Goal: Information Seeking & Learning: Learn about a topic

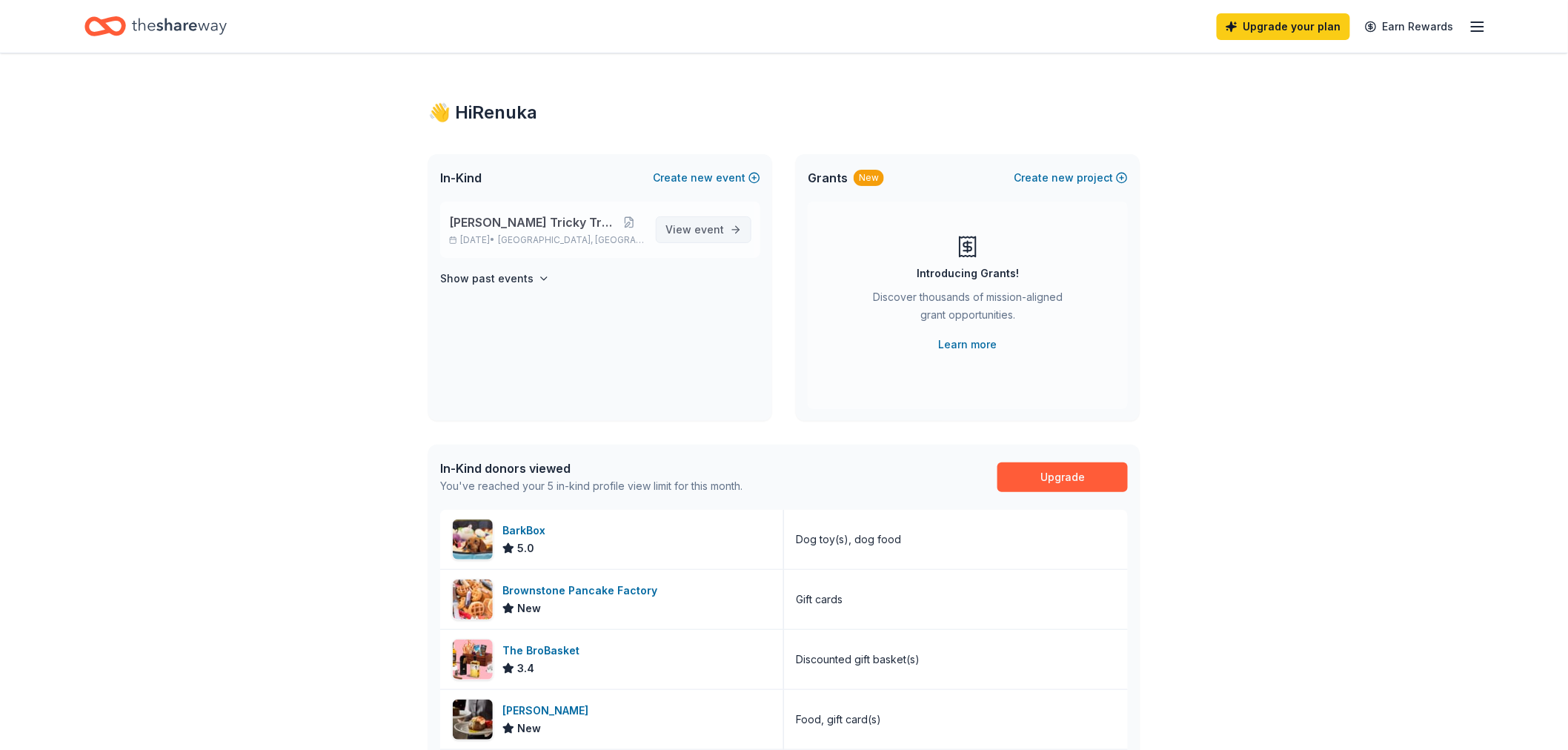
click at [698, 228] on span "event" at bounding box center [709, 229] width 30 height 12
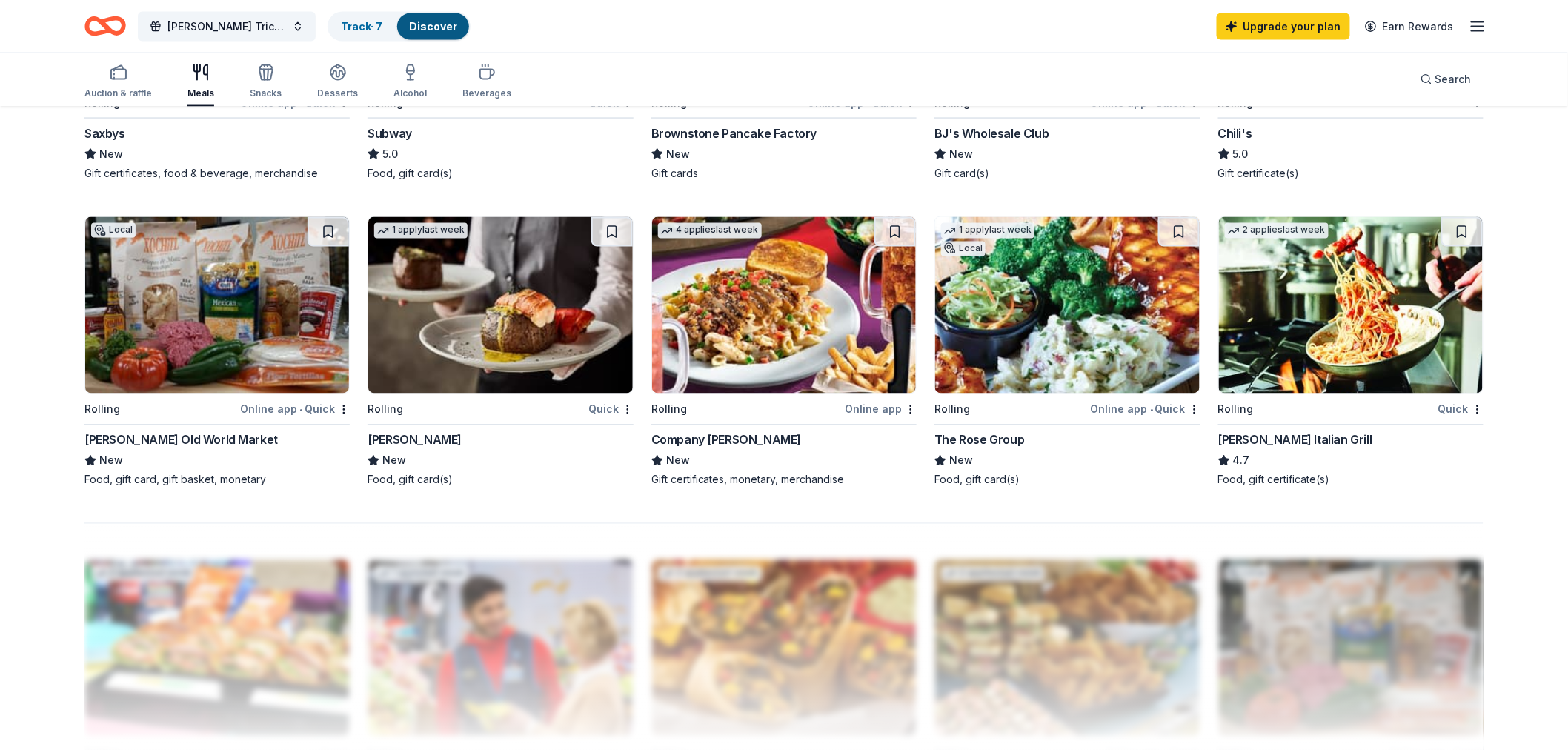
scroll to position [988, 0]
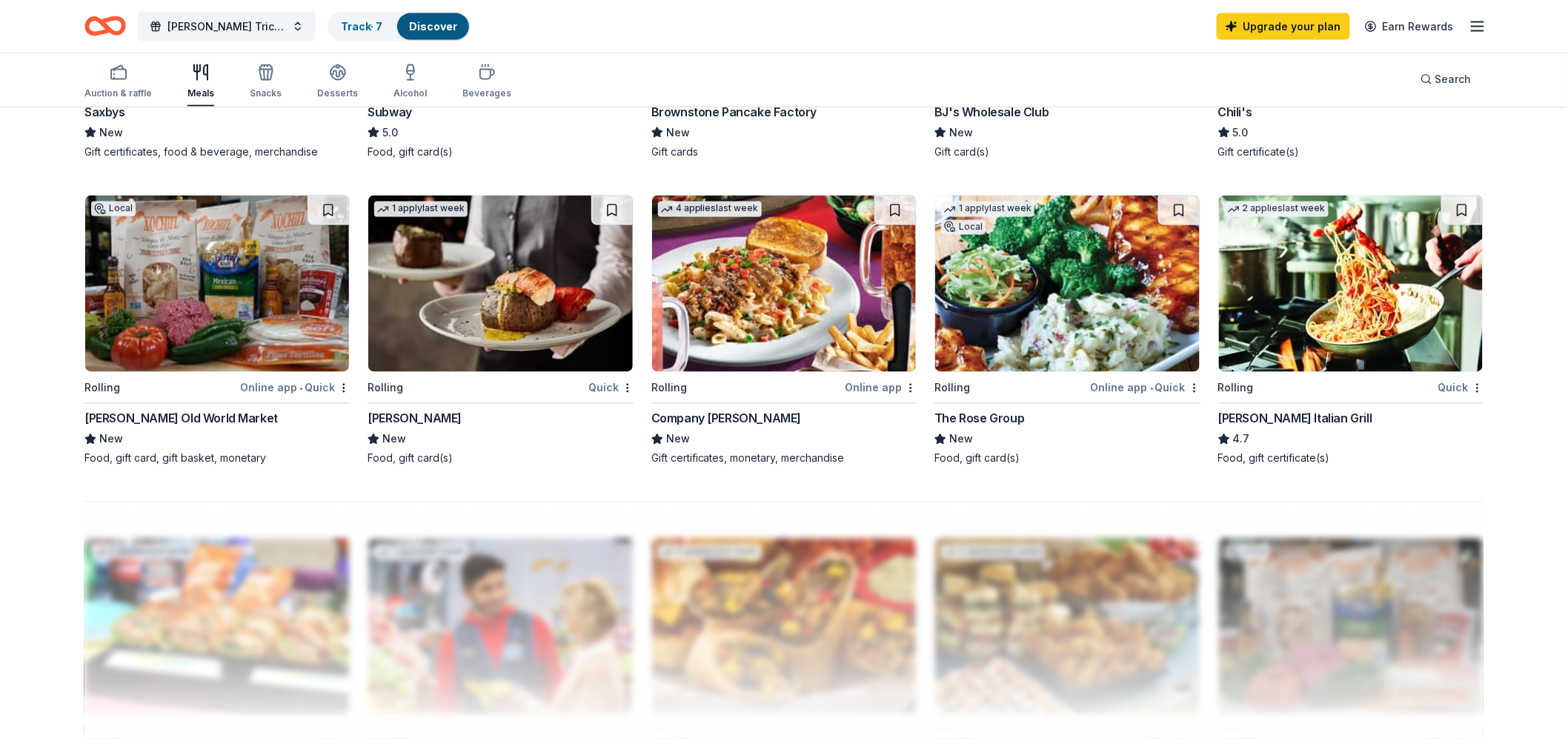
click at [1043, 274] on img at bounding box center [1067, 284] width 263 height 177
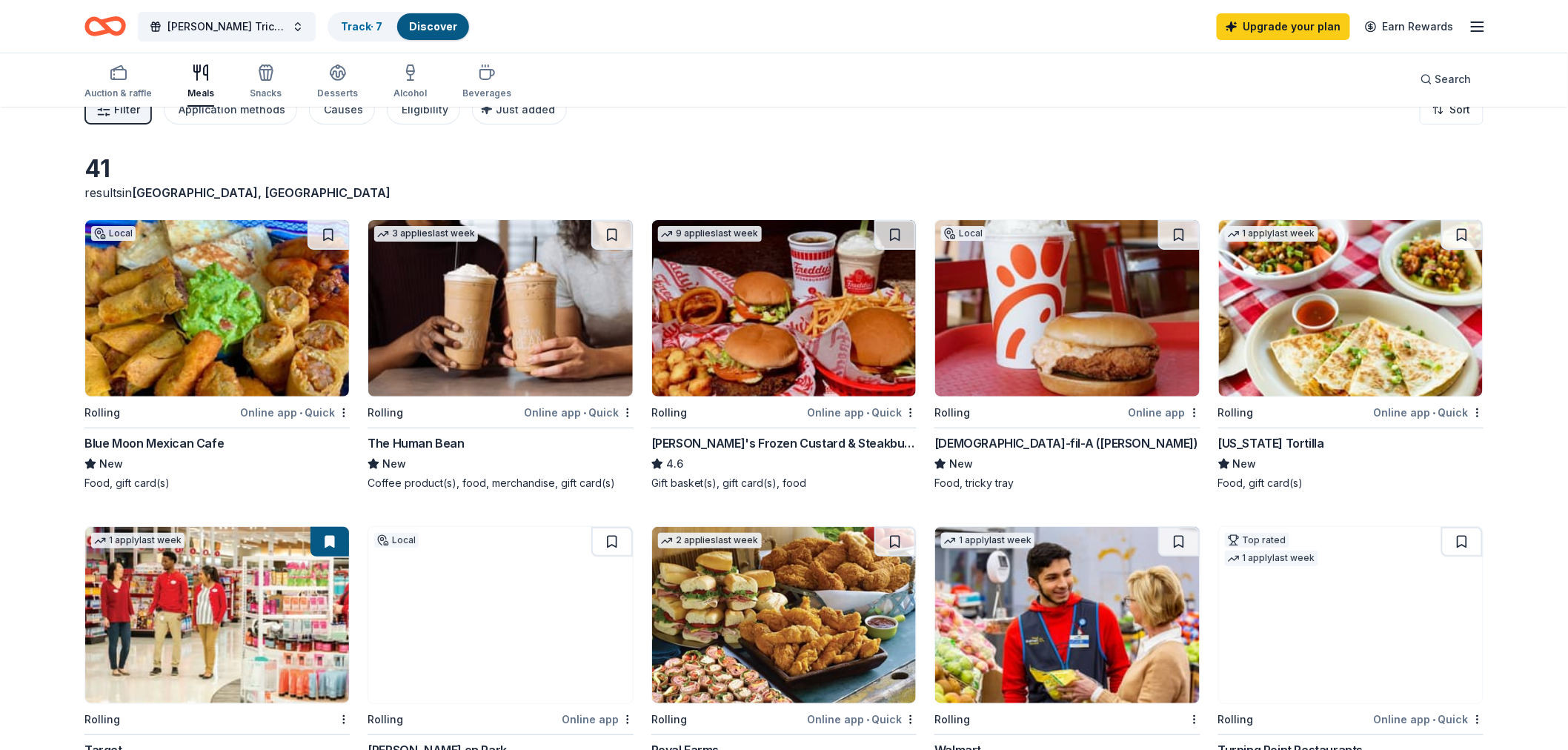
scroll to position [0, 0]
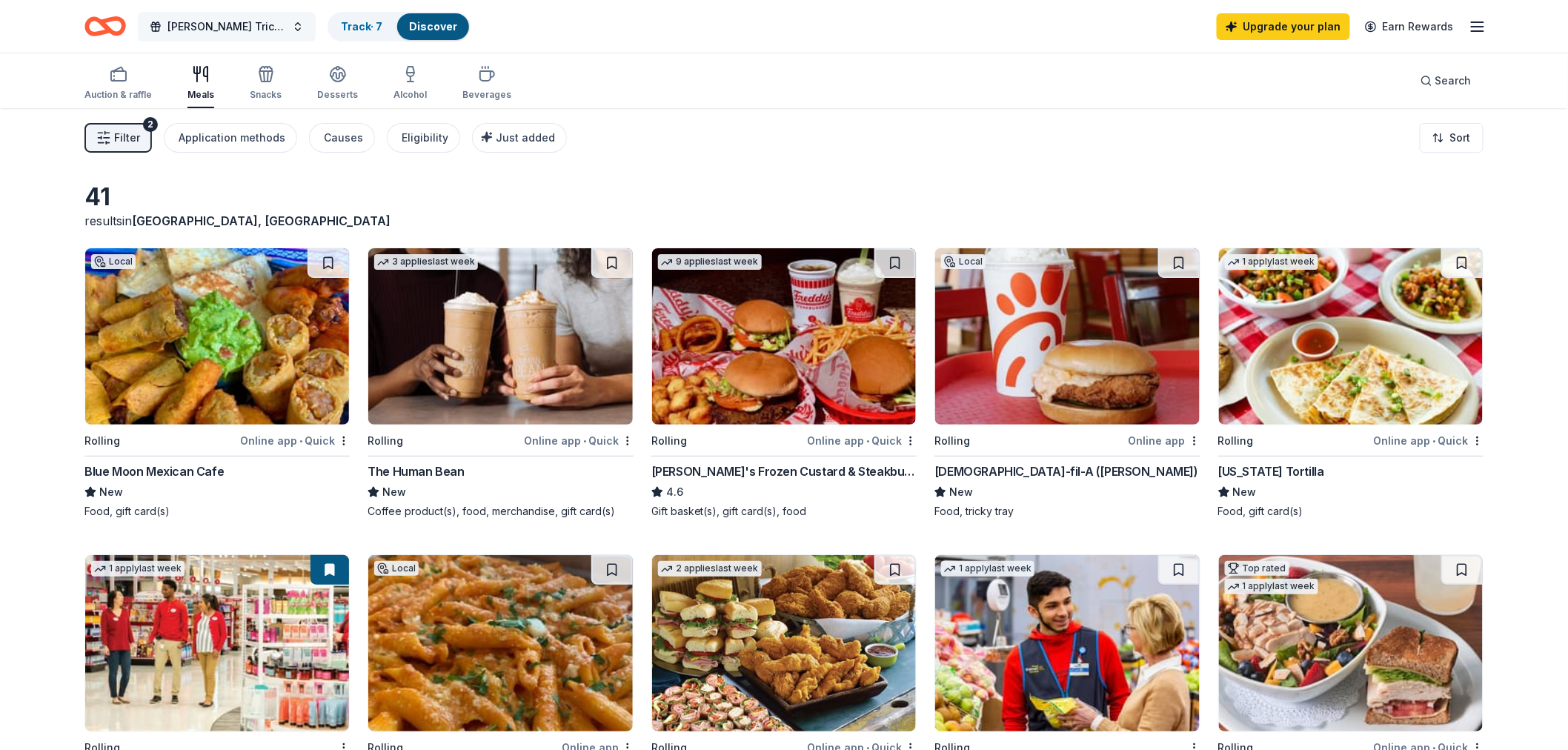
click at [269, 25] on span "[PERSON_NAME] Tricky Tray" at bounding box center [226, 26] width 118 height 18
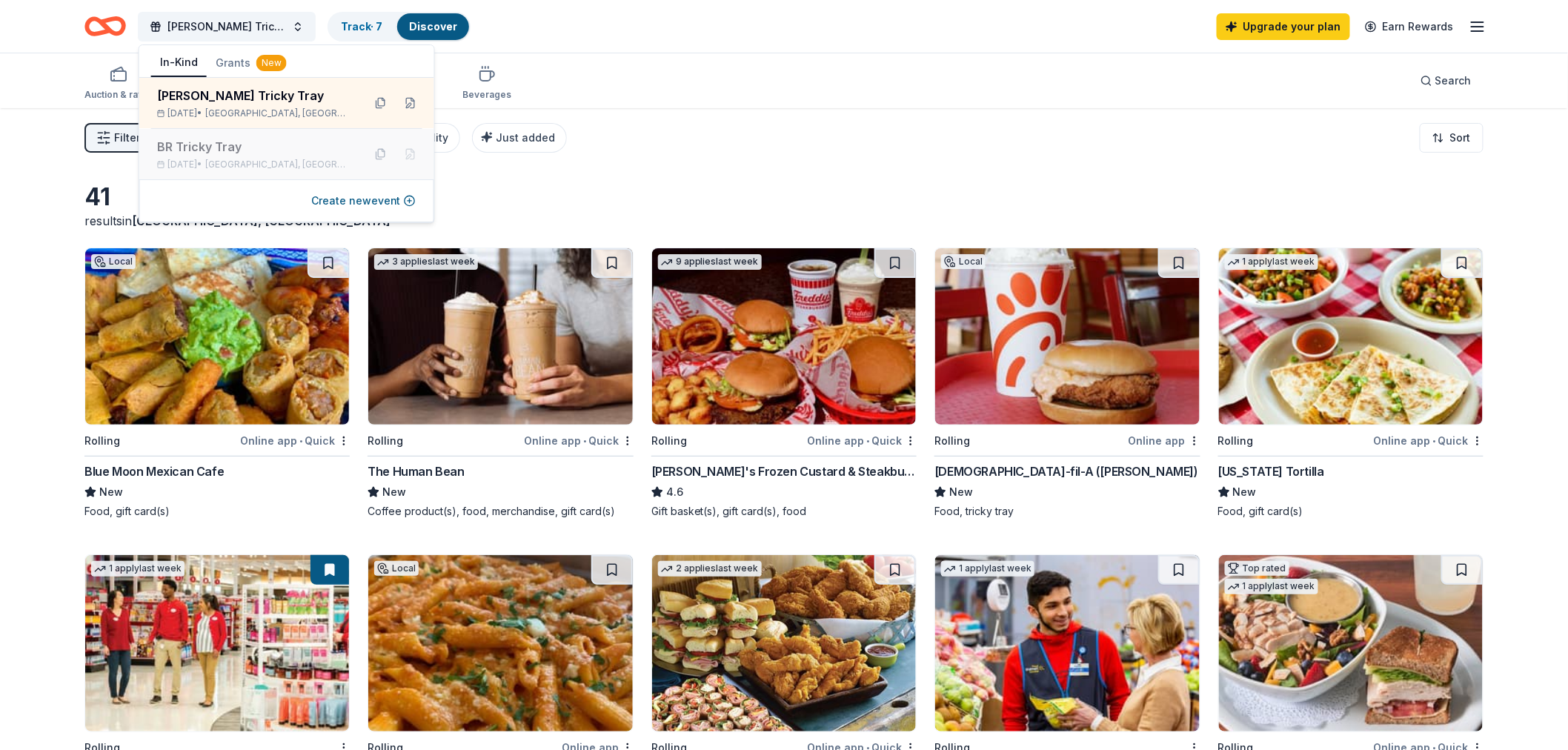
click at [277, 149] on div "BR Tricky Tray" at bounding box center [255, 146] width 194 height 18
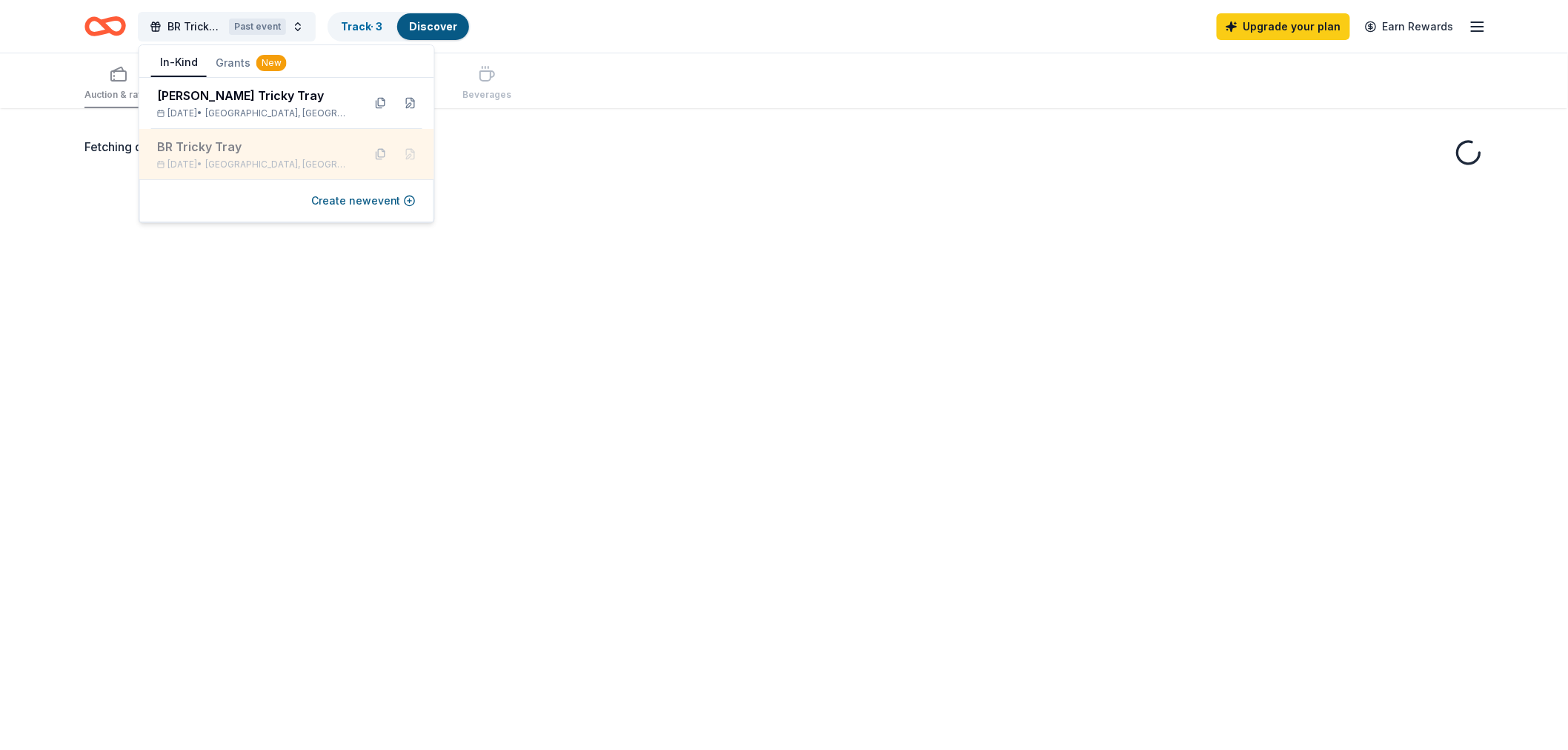
click at [277, 150] on div "BR Tricky Tray" at bounding box center [255, 146] width 194 height 18
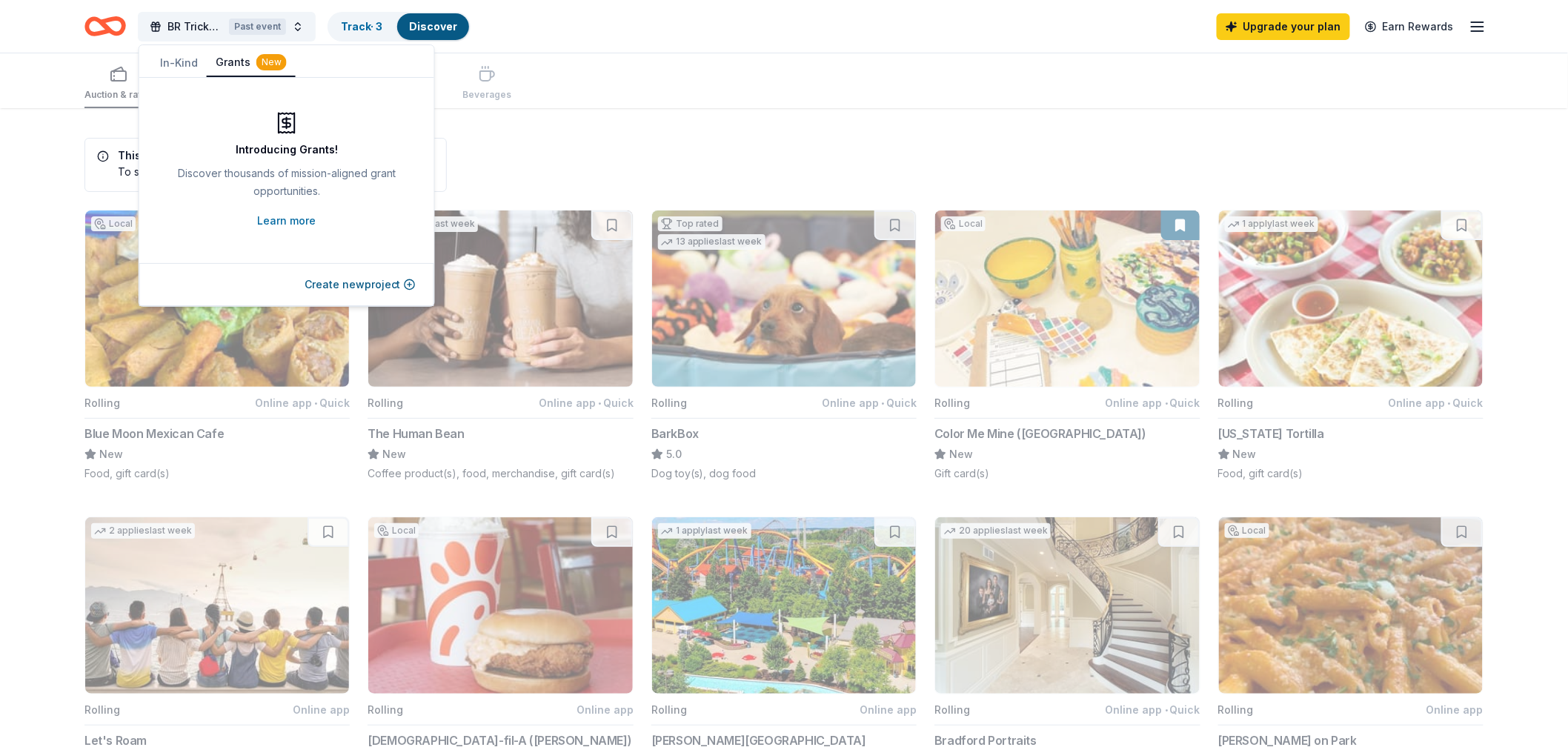
click at [241, 61] on button "Grants New" at bounding box center [251, 63] width 89 height 28
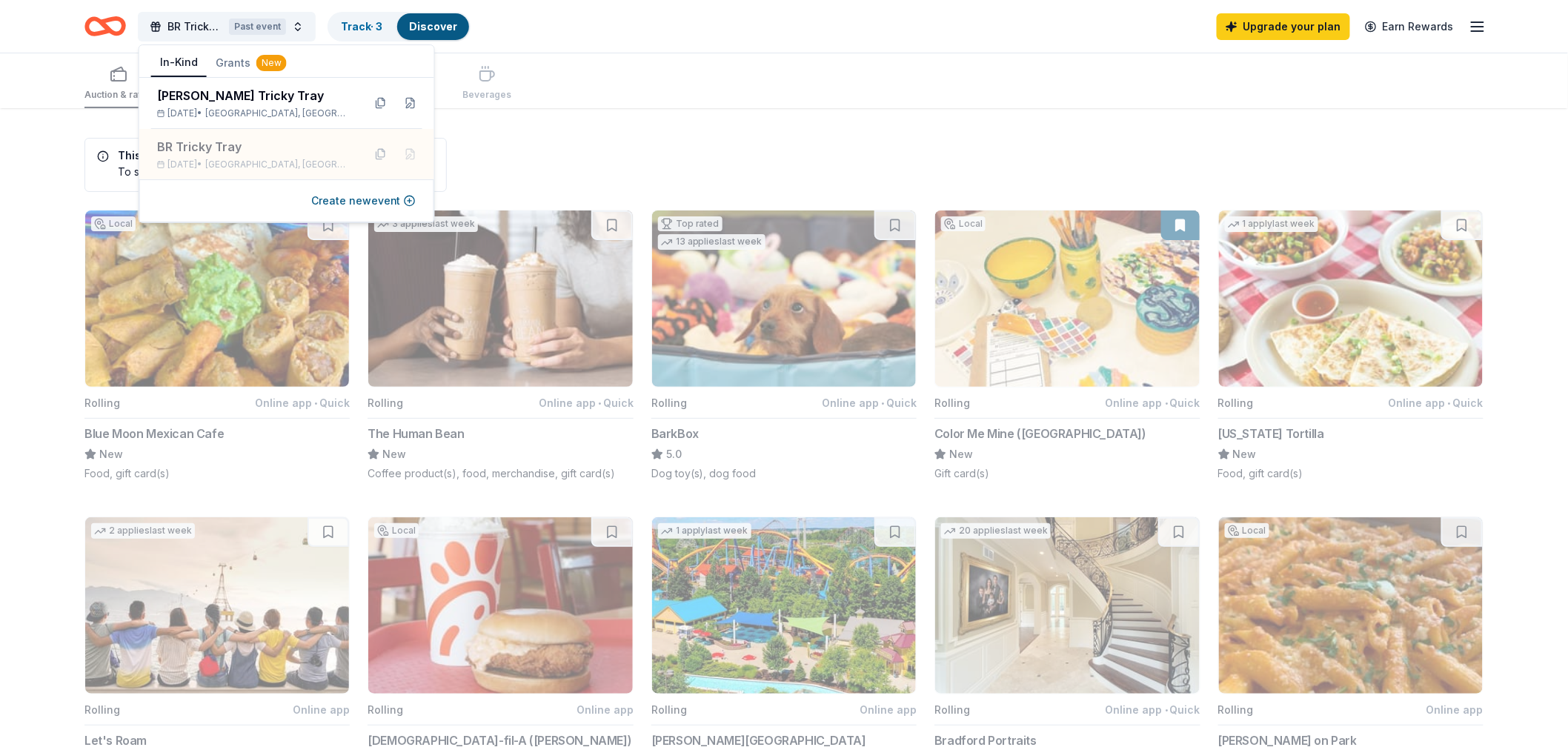
click at [176, 66] on button "In-Kind" at bounding box center [179, 63] width 56 height 28
click at [200, 97] on div "[PERSON_NAME] Tricky Tray" at bounding box center [255, 95] width 194 height 18
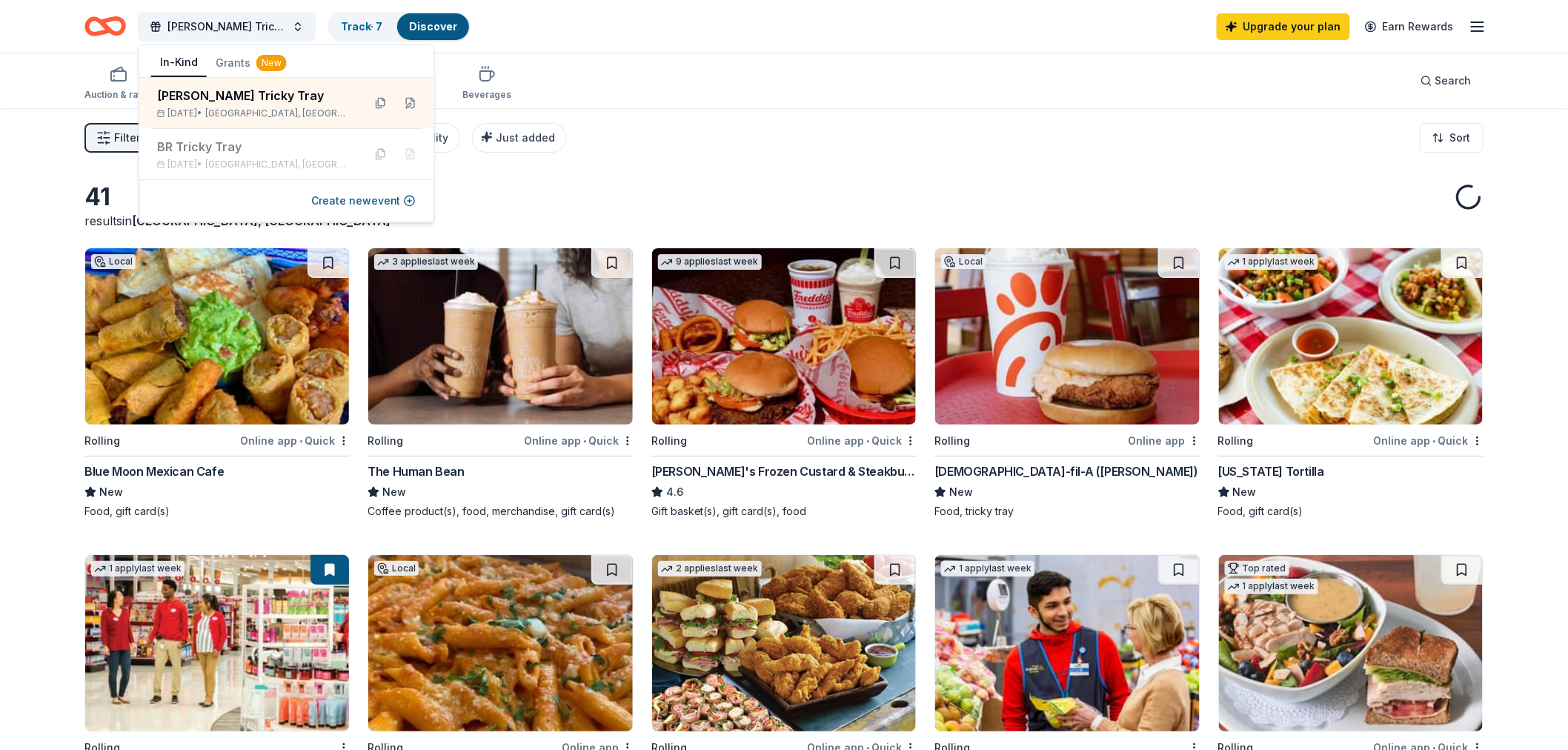
click at [596, 80] on div "Auction & raffle Meals Snacks Desserts Alcohol Beverages Search" at bounding box center [784, 81] width 1399 height 55
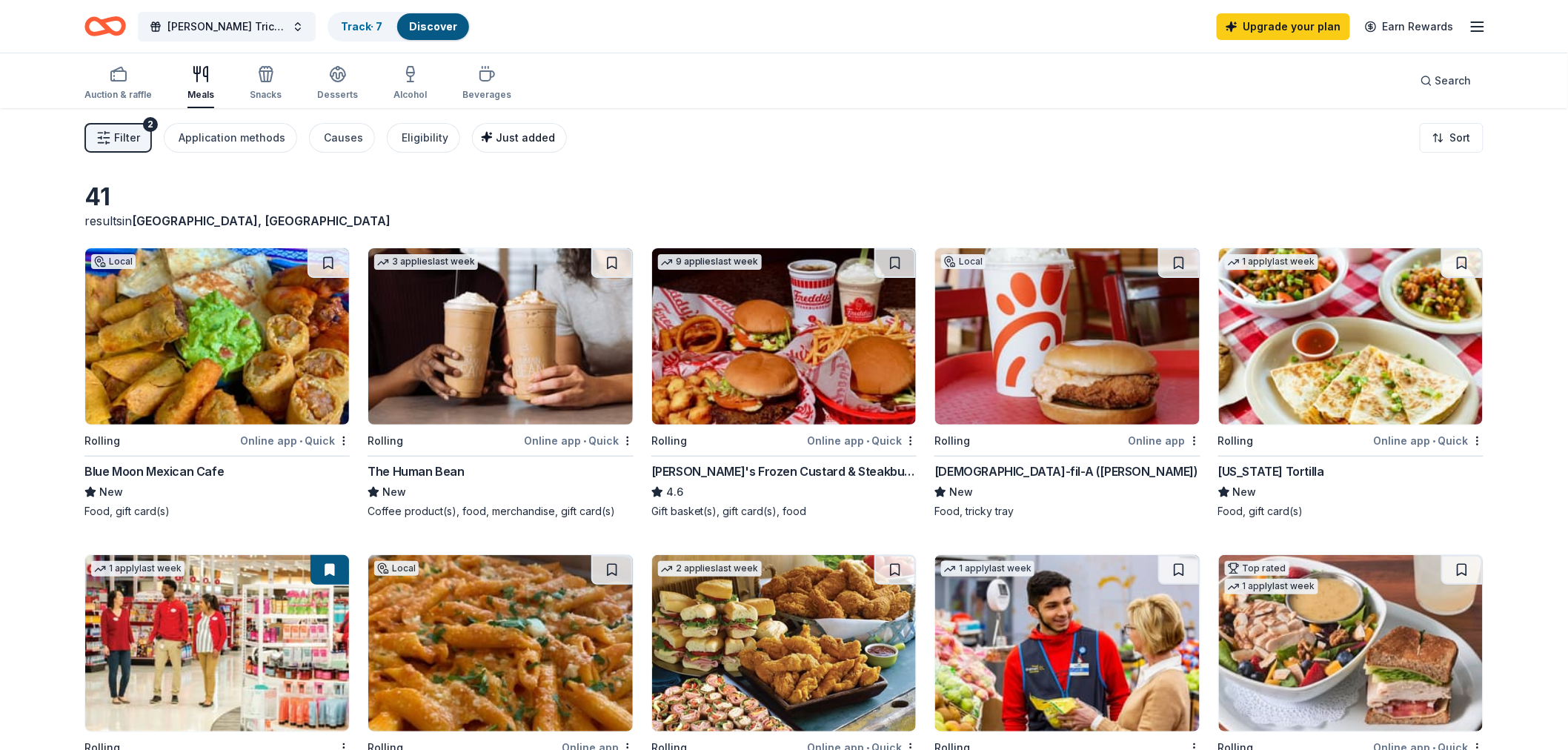
click at [514, 124] on button "Just added" at bounding box center [519, 138] width 94 height 30
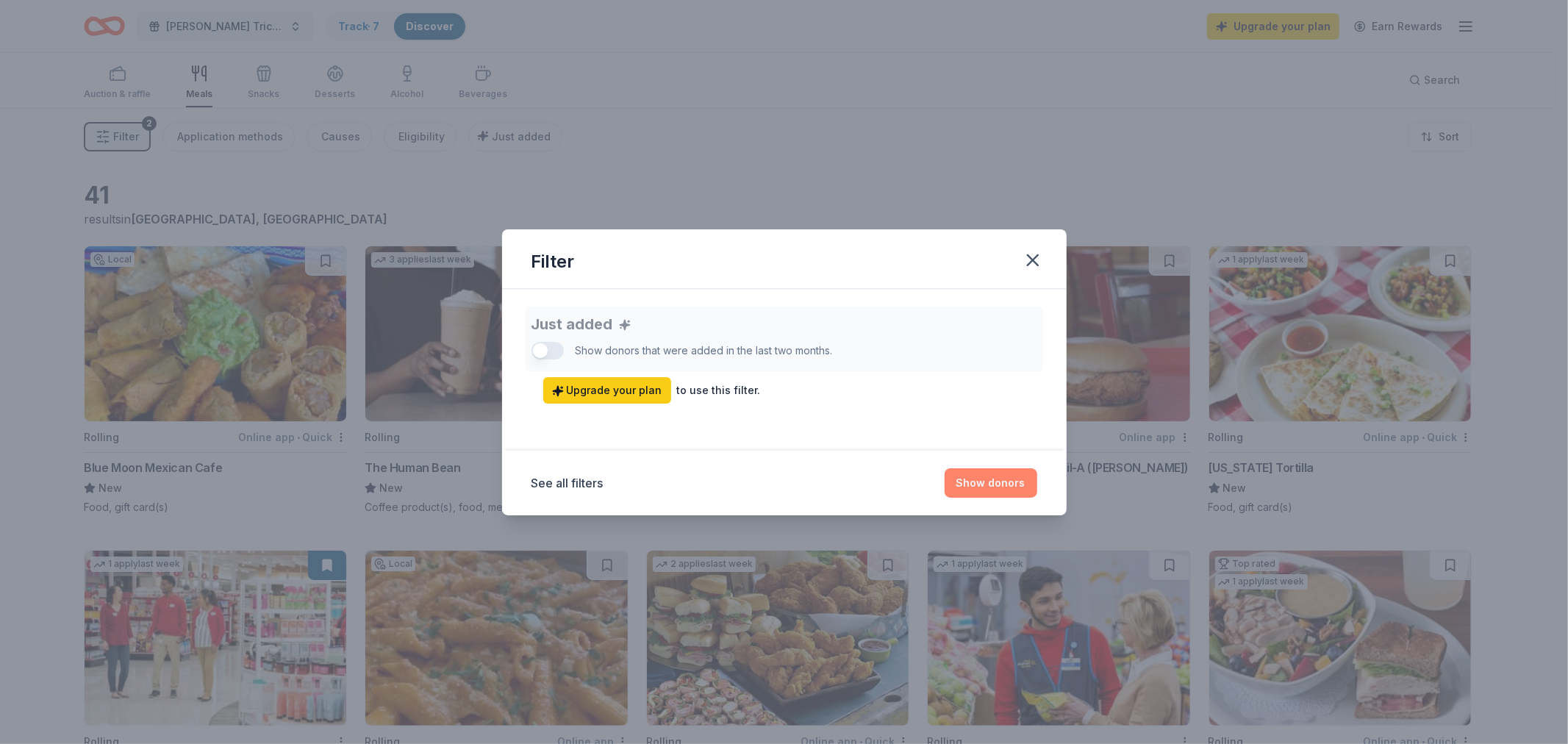
click at [991, 480] on button "Show donors" at bounding box center [991, 483] width 93 height 30
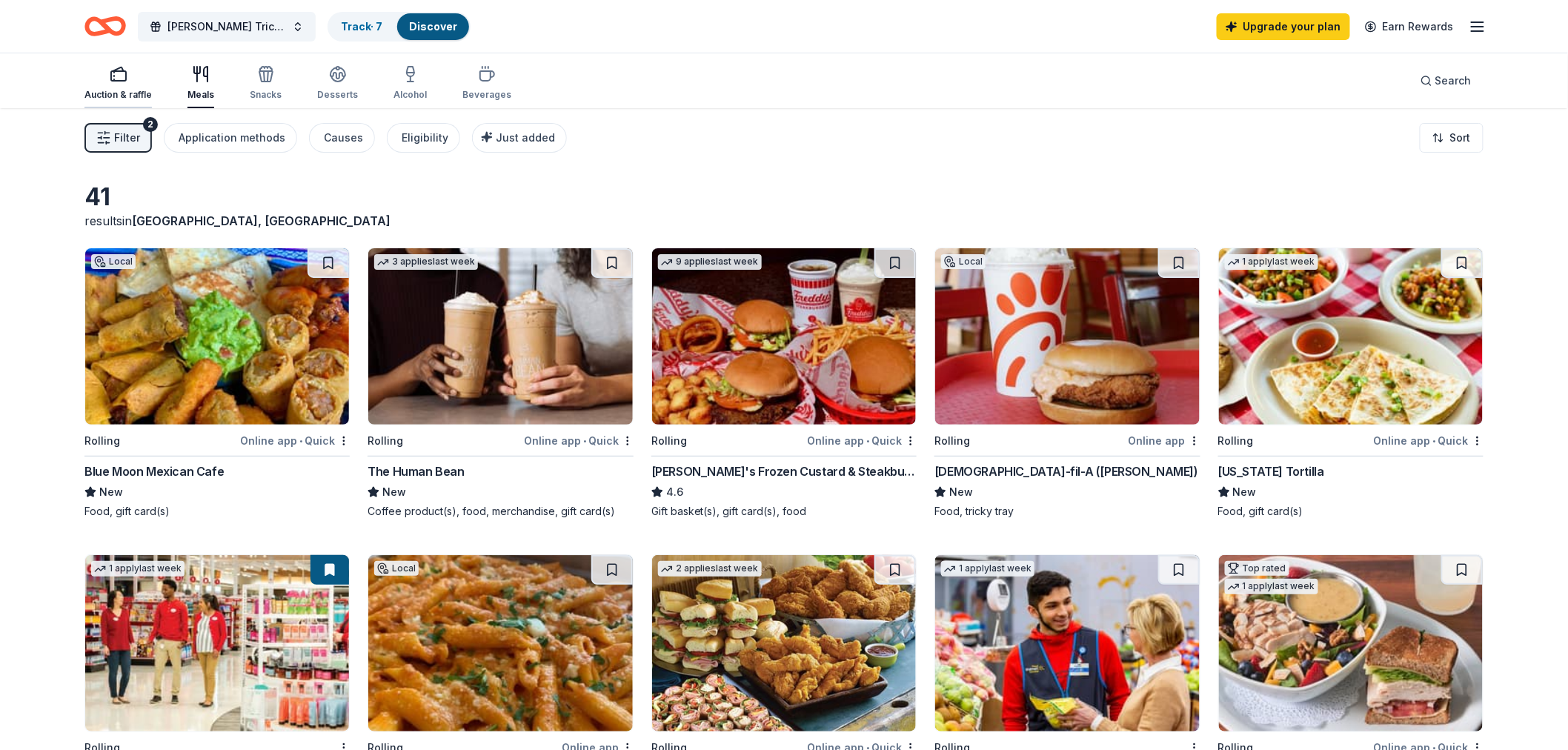
click at [145, 85] on div "Auction & raffle" at bounding box center [118, 83] width 67 height 36
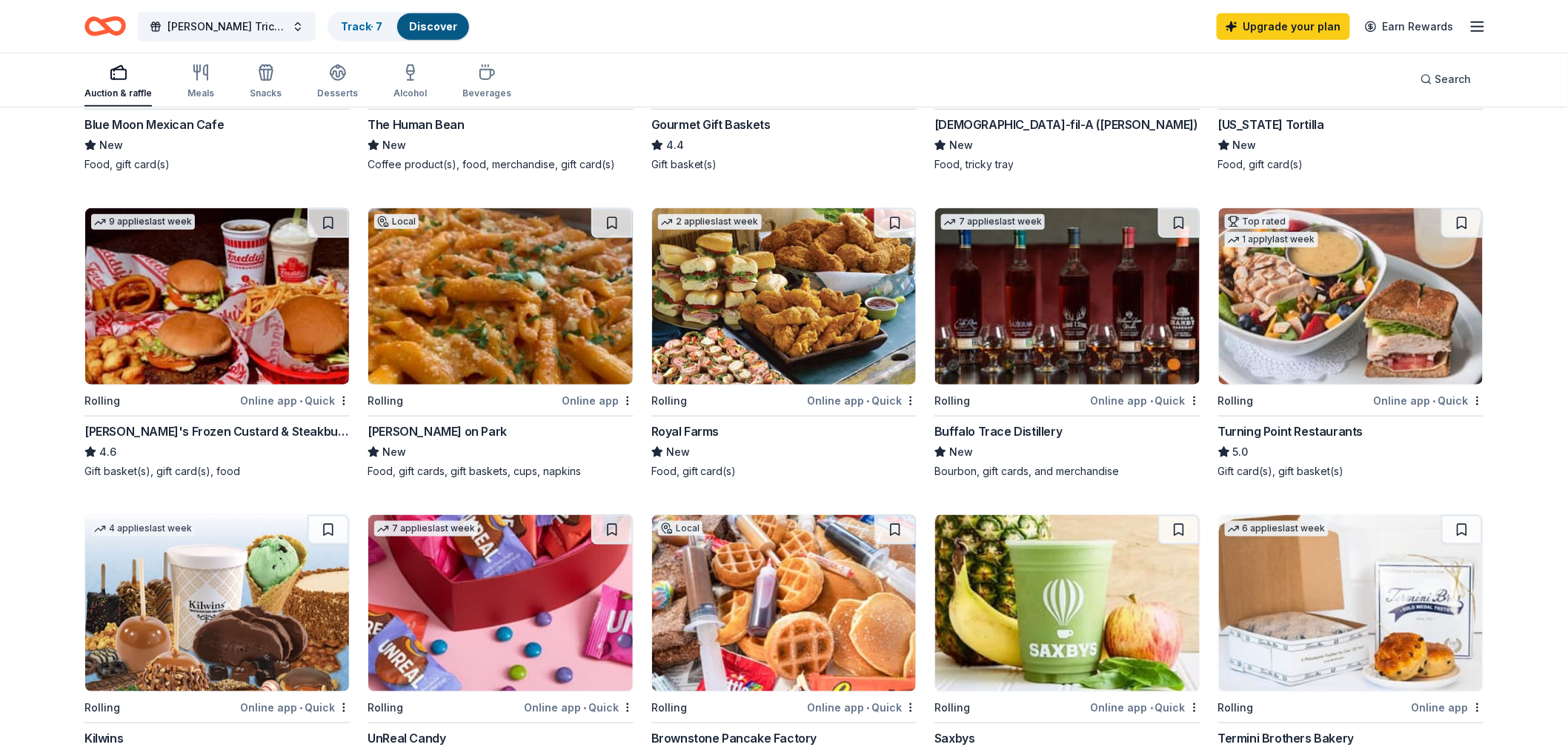
scroll to position [576, 0]
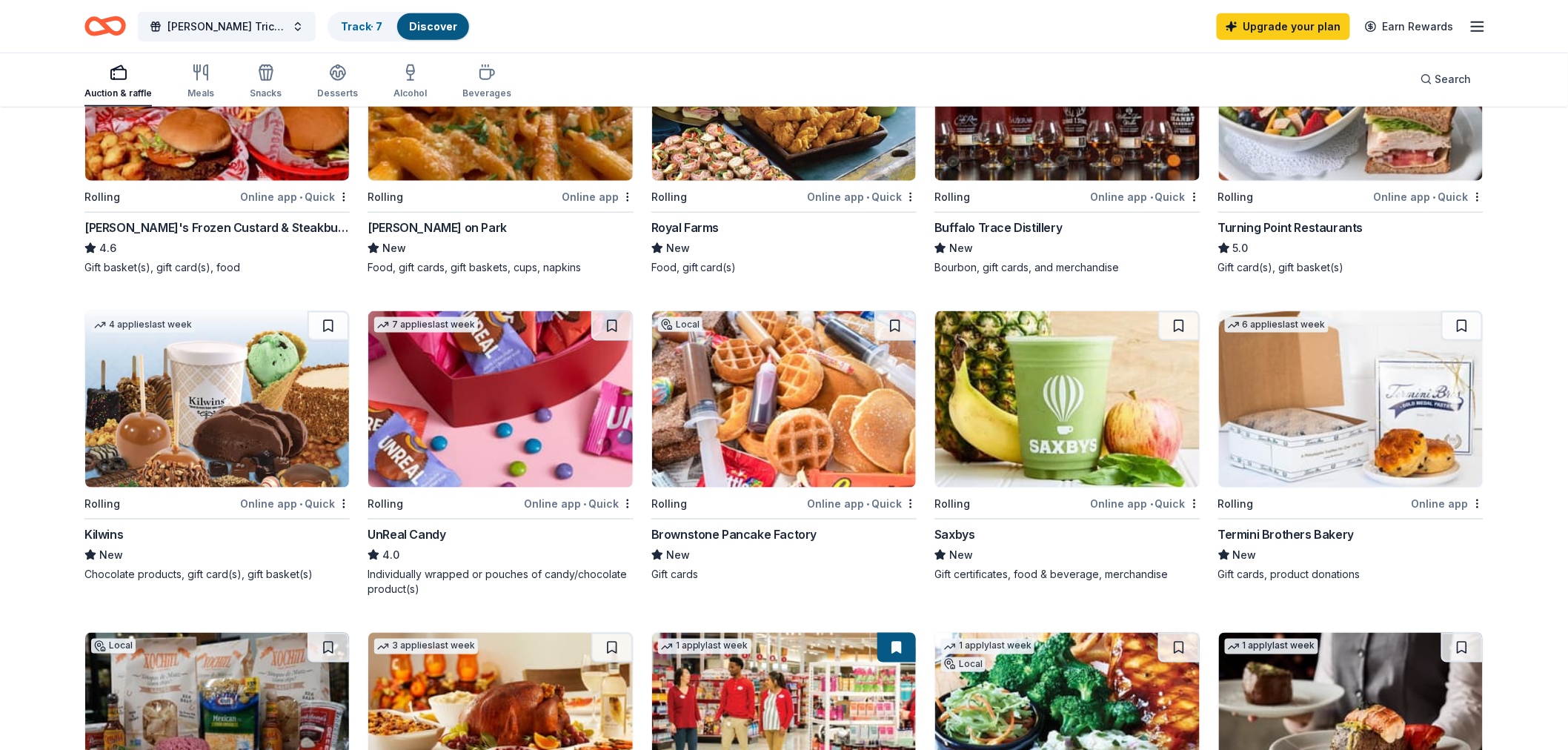
click at [483, 426] on img at bounding box center [500, 400] width 263 height 177
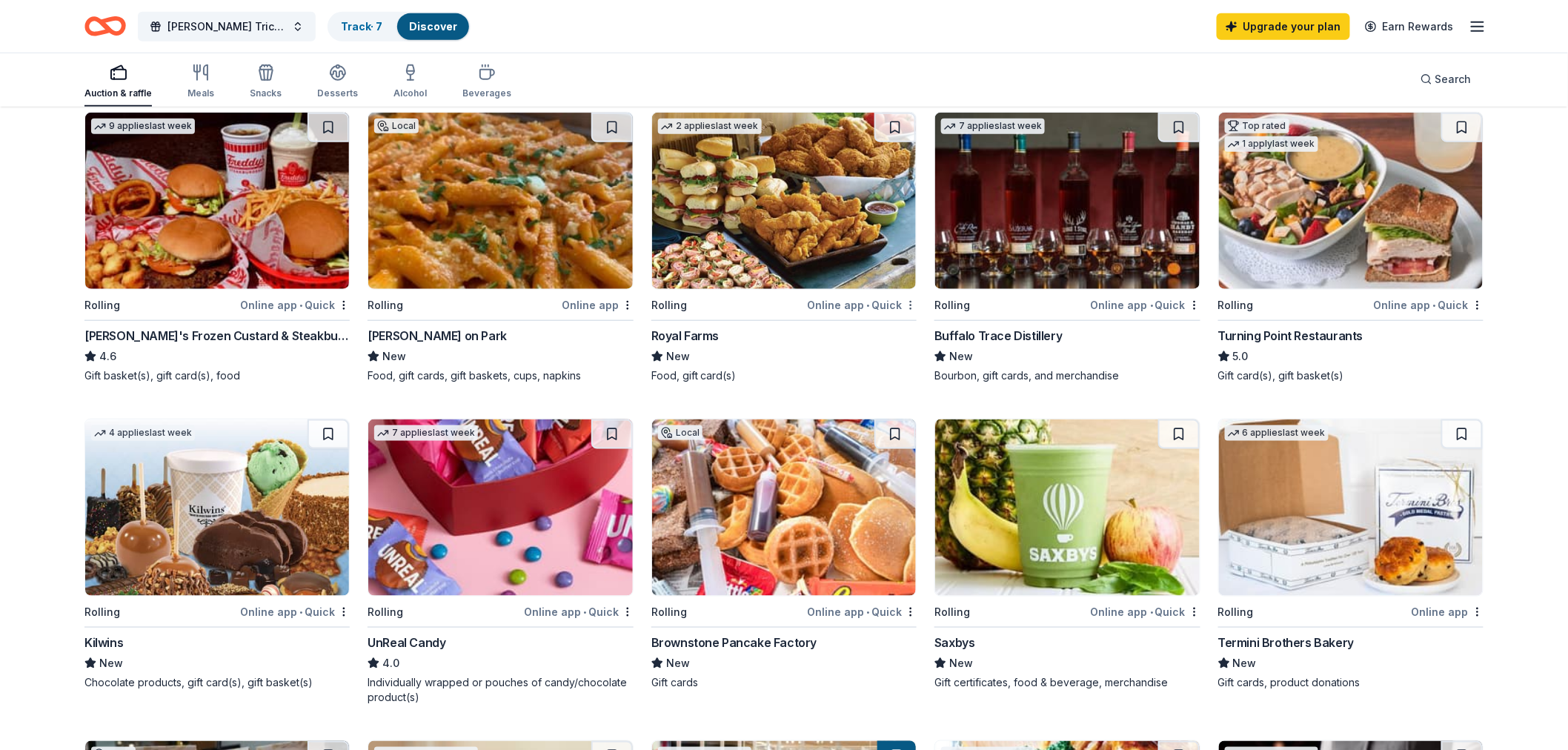
scroll to position [56, 0]
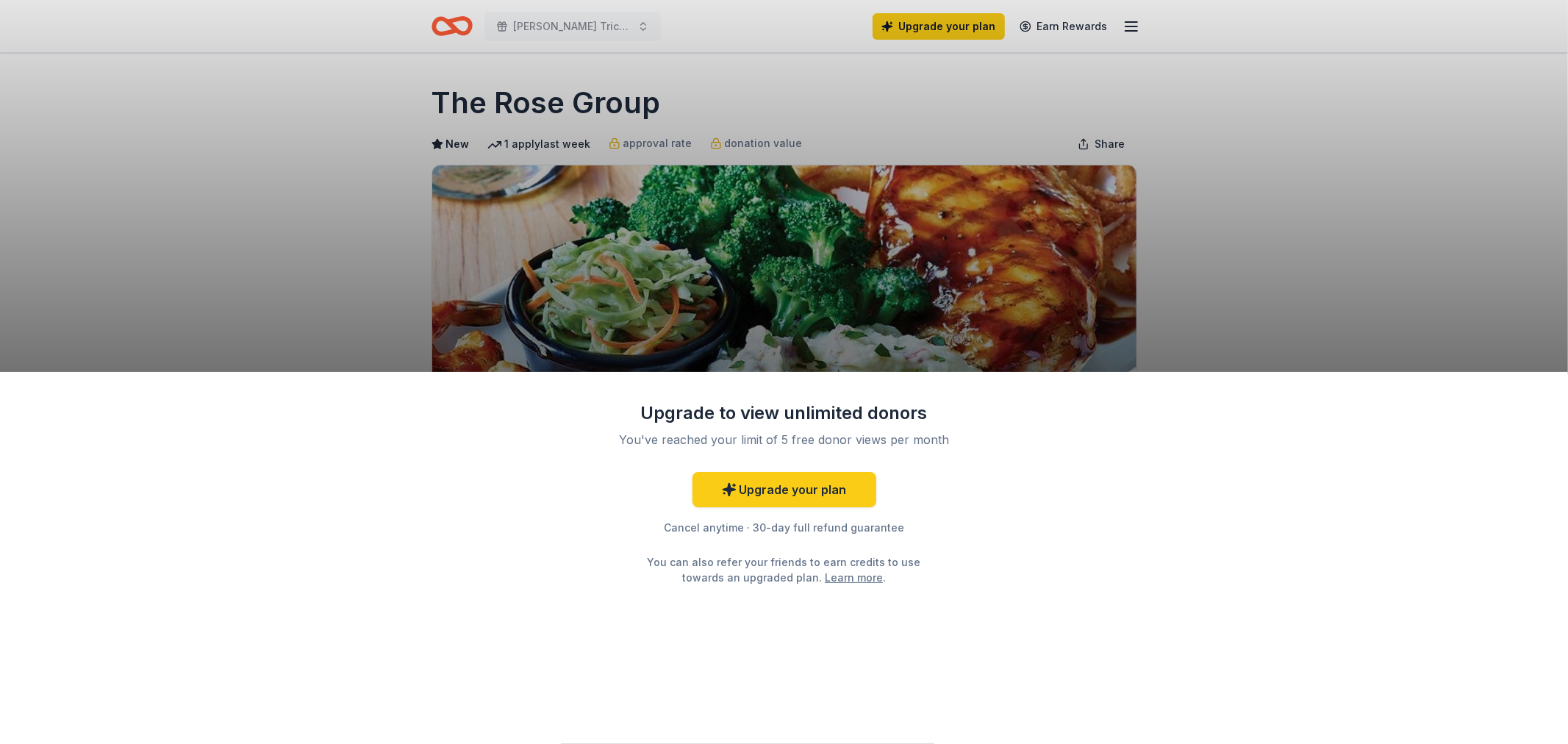
click at [870, 311] on div "Upgrade to view unlimited donors You've reached your limit of 5 free donor view…" at bounding box center [784, 372] width 1568 height 744
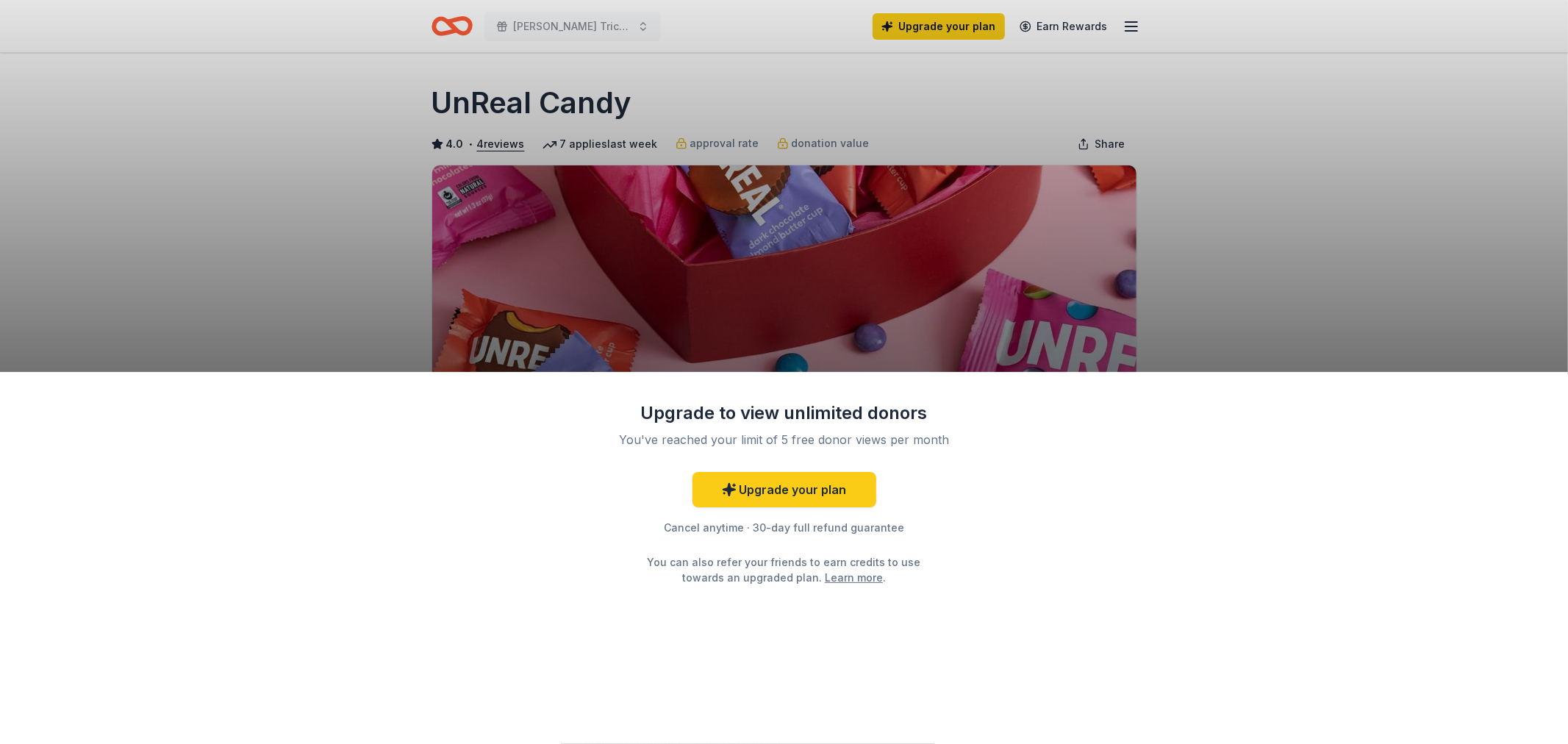
click at [994, 347] on div "Upgrade to view unlimited donors You've reached your limit of 5 free donor view…" at bounding box center [784, 372] width 1568 height 744
